Goal: Check status: Check status

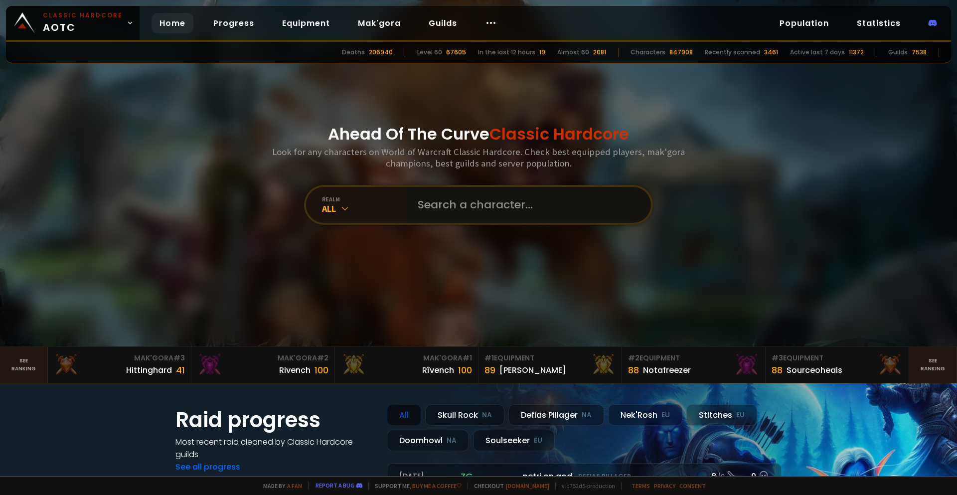
click at [439, 201] on input "text" at bounding box center [525, 205] width 227 height 36
type input "warpala"
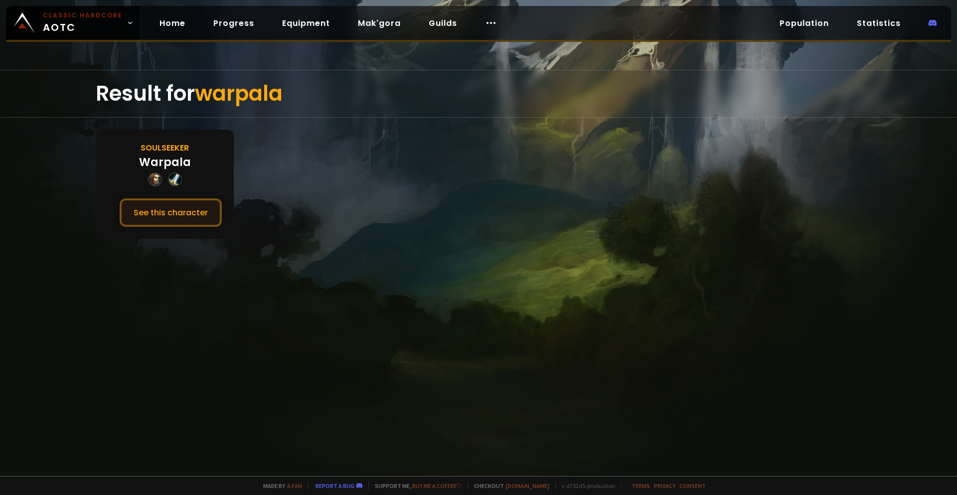
click at [163, 213] on button "See this character" at bounding box center [171, 212] width 102 height 28
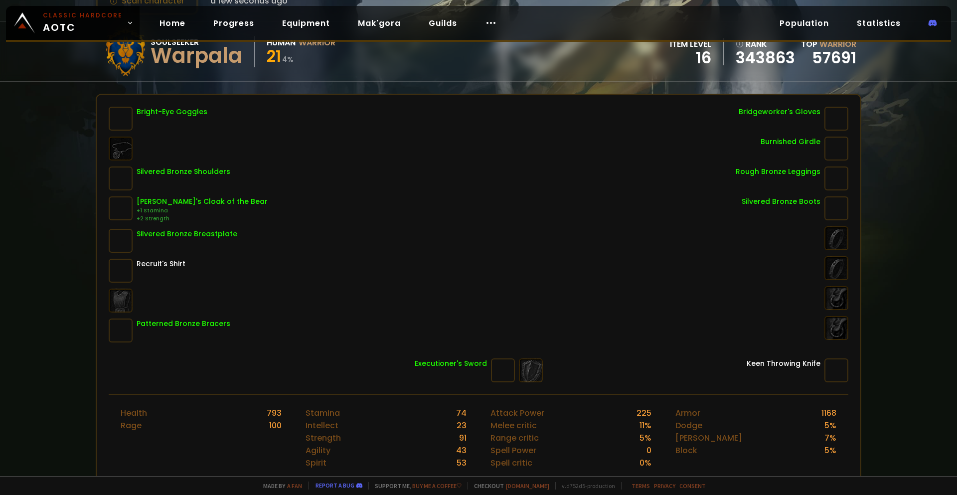
scroll to position [100, 0]
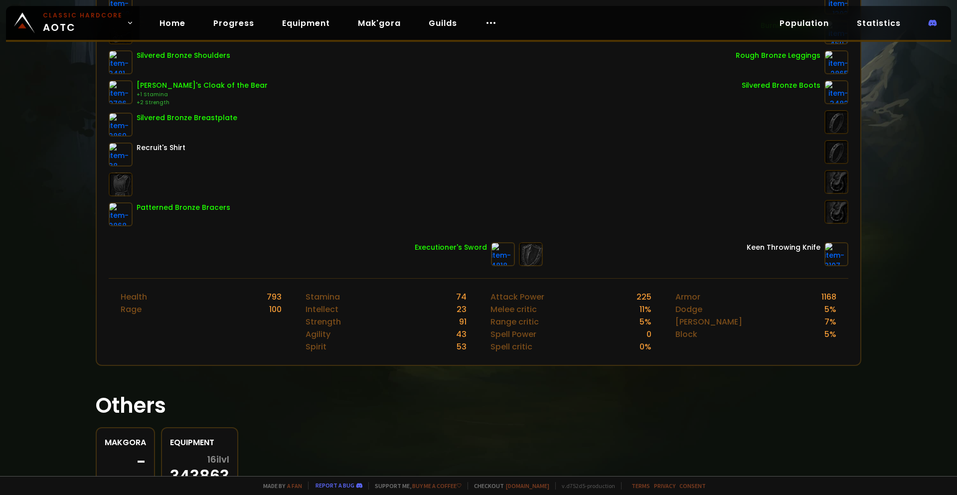
scroll to position [248, 0]
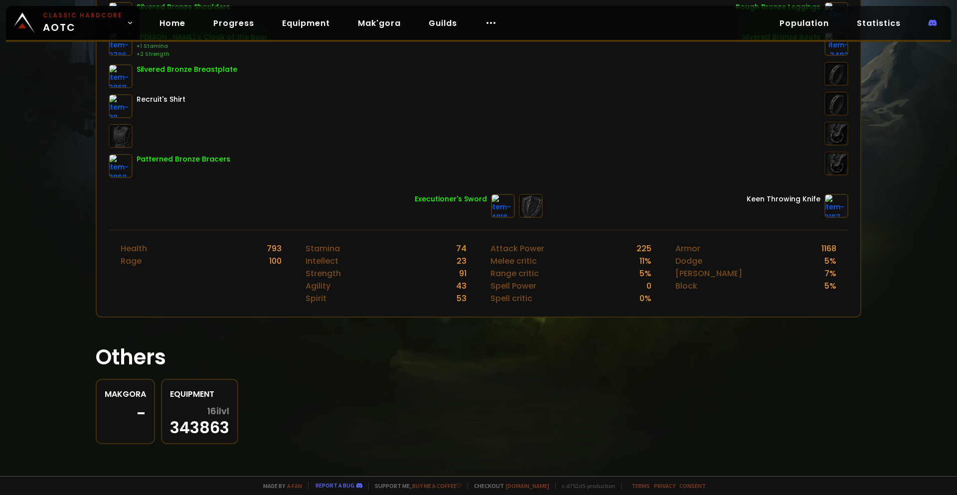
click at [325, 340] on section "Others Makgora - Equipment 16 ilvl 343863" at bounding box center [479, 387] width 766 height 115
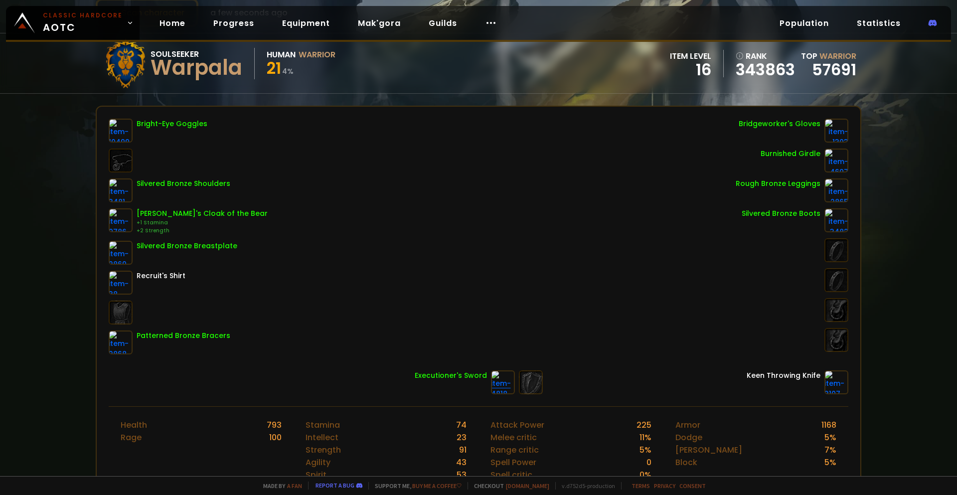
scroll to position [48, 0]
